Goal: Task Accomplishment & Management: Complete application form

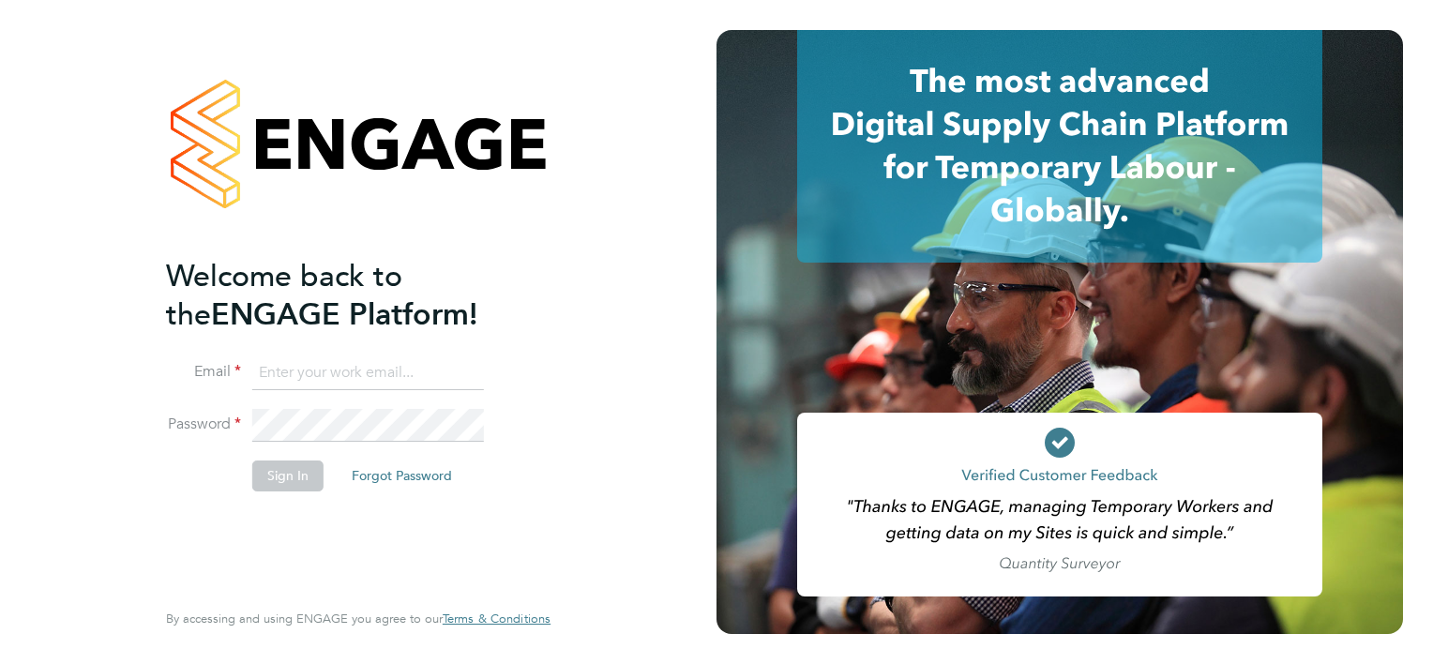
click at [319, 356] on ng-template "Welcome back to the ENGAGE Platform! Email Password Sign In Forgot Password" at bounding box center [349, 383] width 366 height 253
click at [291, 372] on input at bounding box center [368, 373] width 232 height 34
type input "smeraldo.porcaro@prsjobs.com"
click at [281, 483] on button "Sign In" at bounding box center [287, 475] width 71 height 30
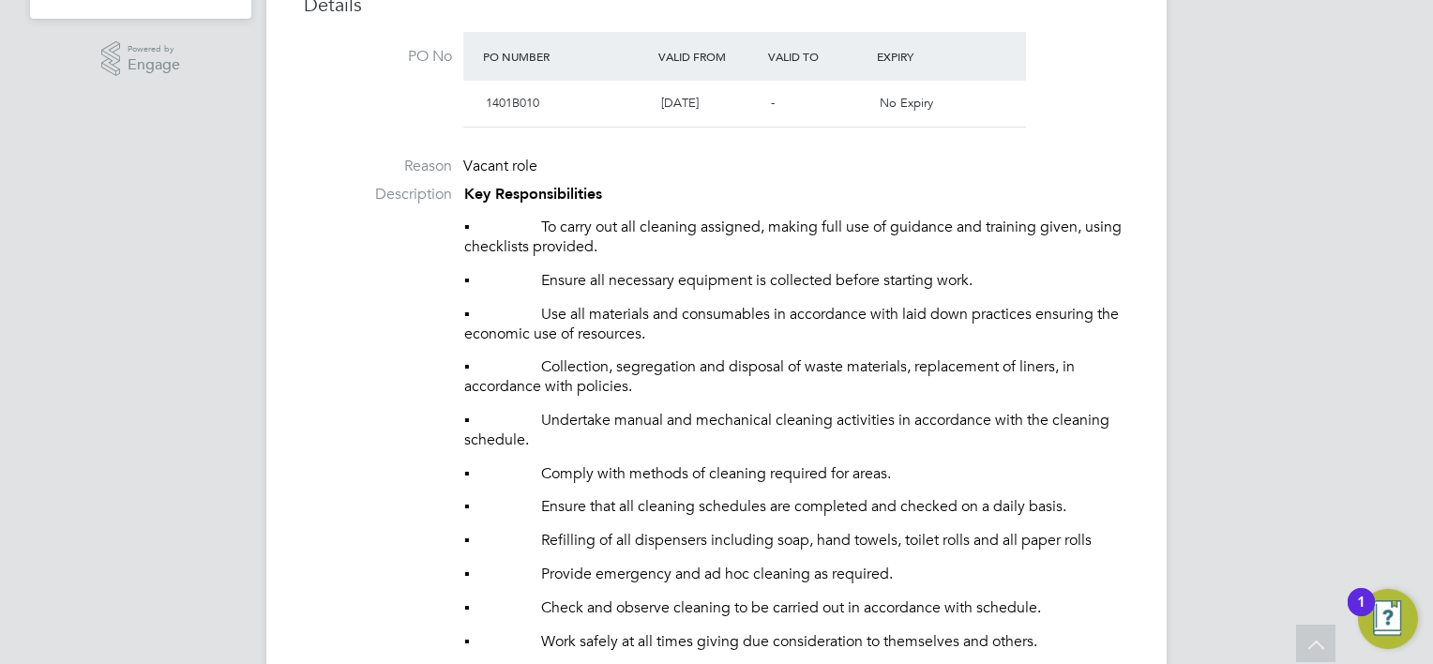
scroll to position [375, 0]
